Goal: Navigation & Orientation: Find specific page/section

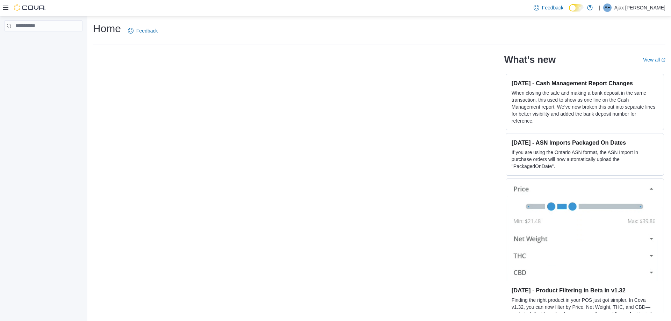
click at [6, 8] on icon at bounding box center [6, 8] width 6 height 4
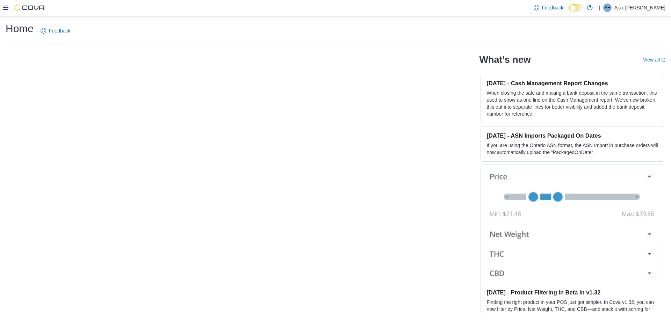
click at [5, 6] on icon at bounding box center [6, 8] width 6 height 6
